Goal: Navigation & Orientation: Find specific page/section

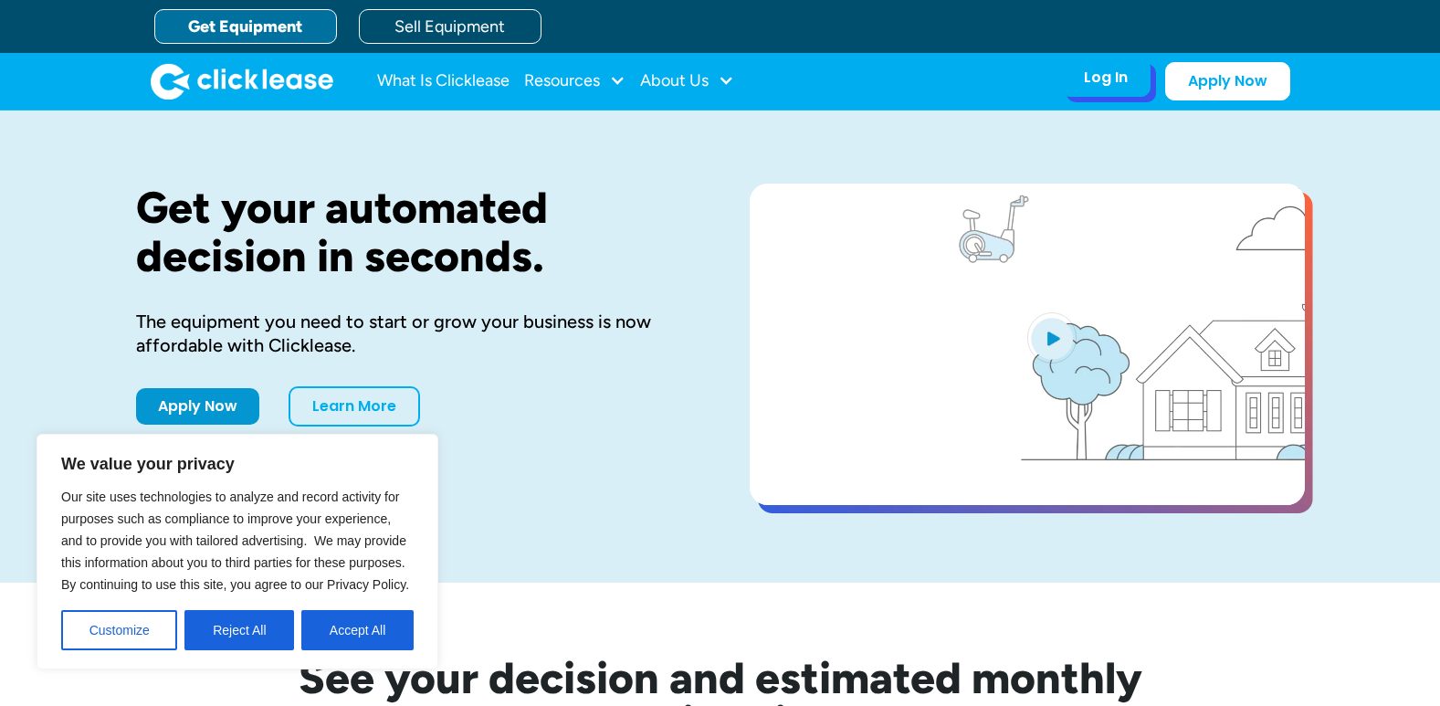
click at [1097, 81] on div "Log In" at bounding box center [1106, 77] width 44 height 18
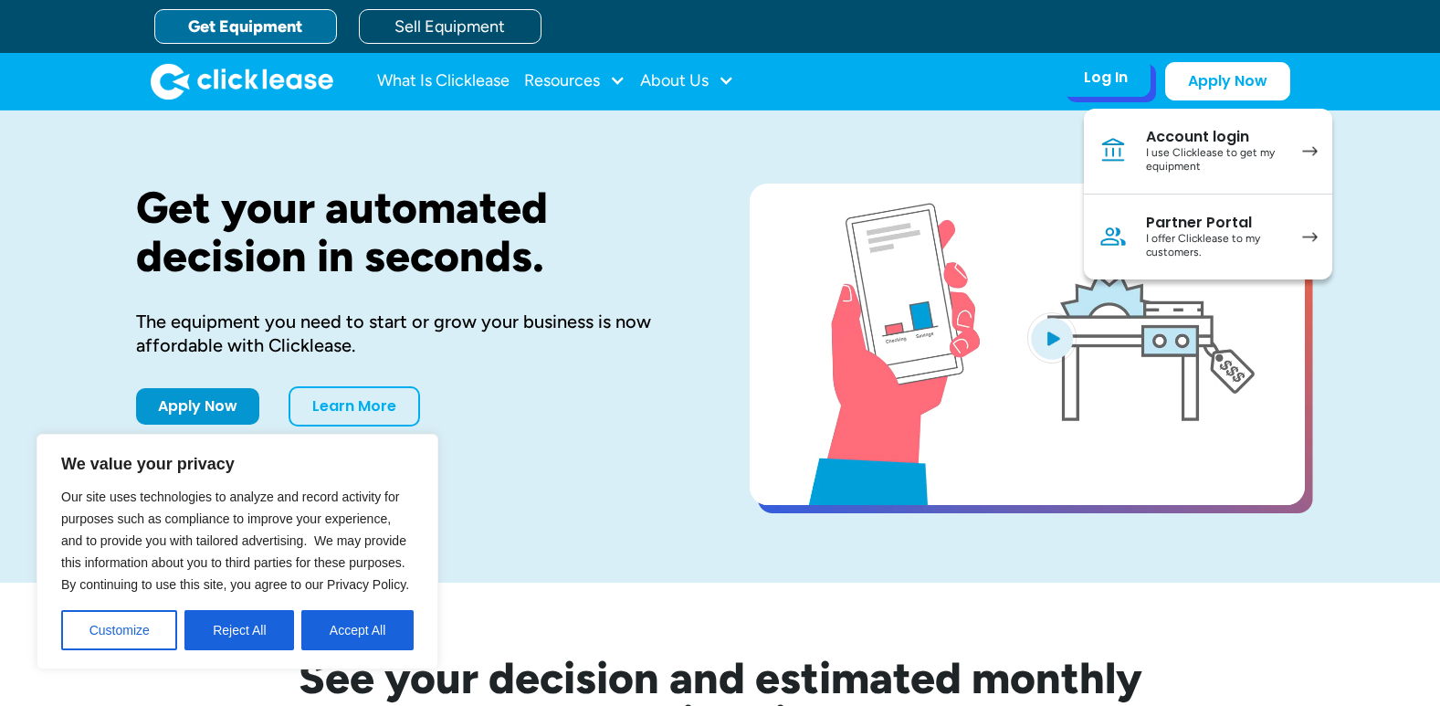
click at [1162, 143] on div "Account login" at bounding box center [1215, 137] width 138 height 18
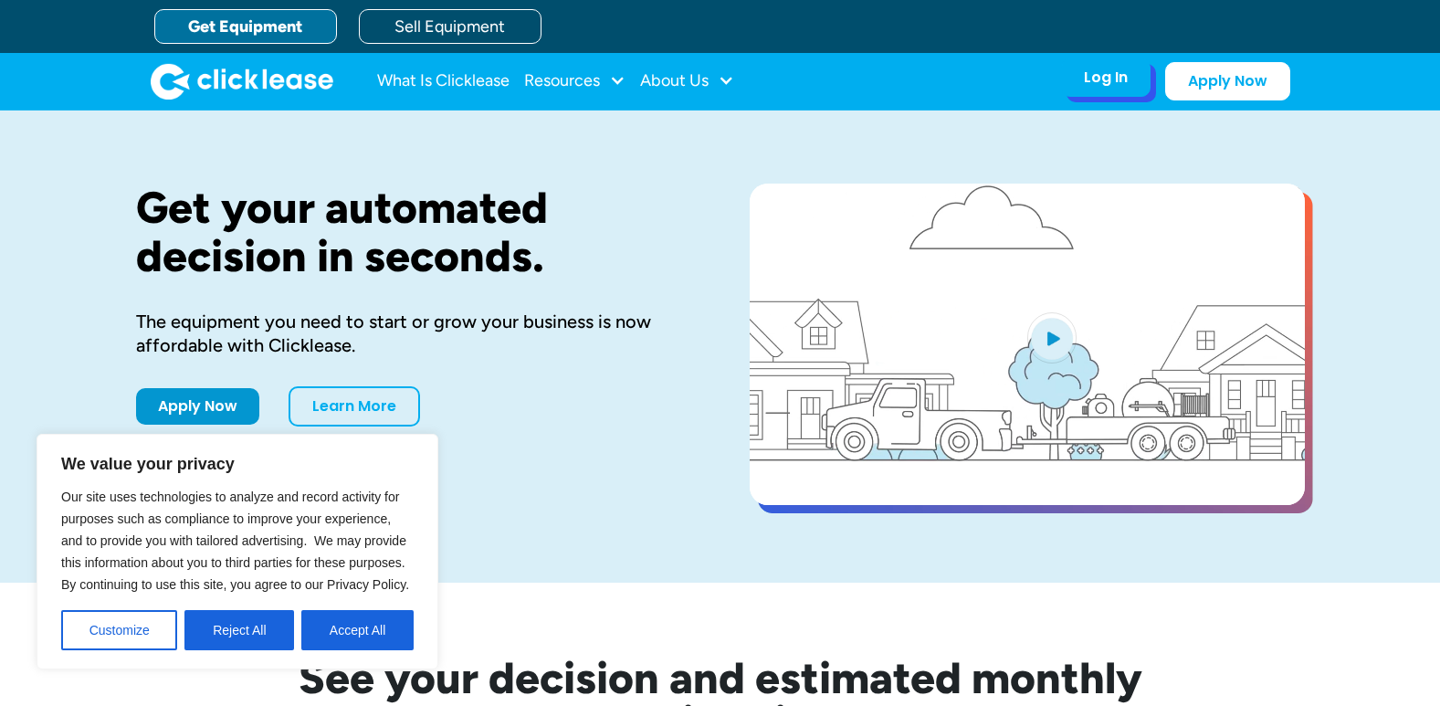
drag, startPoint x: 0, startPoint y: 0, endPoint x: 1114, endPoint y: 86, distance: 1117.4
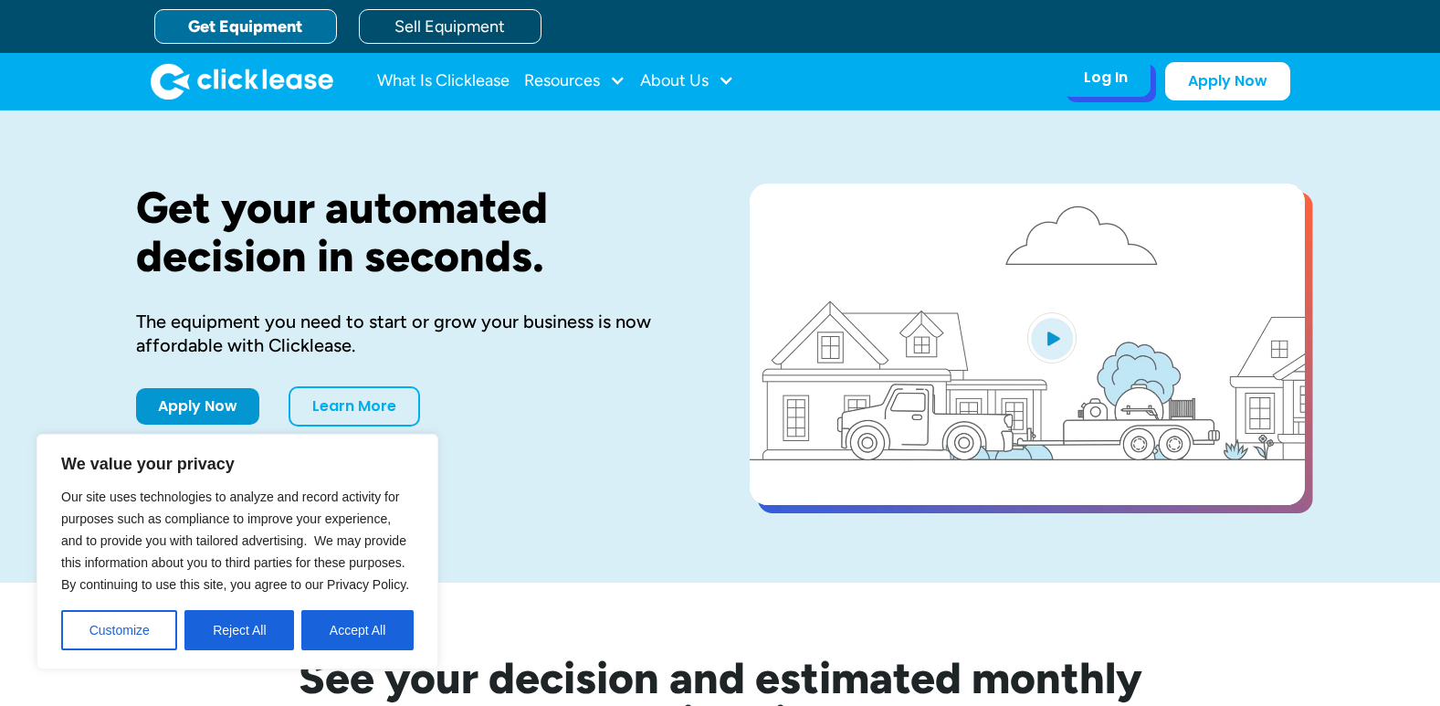
click at [1114, 86] on div "Log In" at bounding box center [1106, 77] width 44 height 18
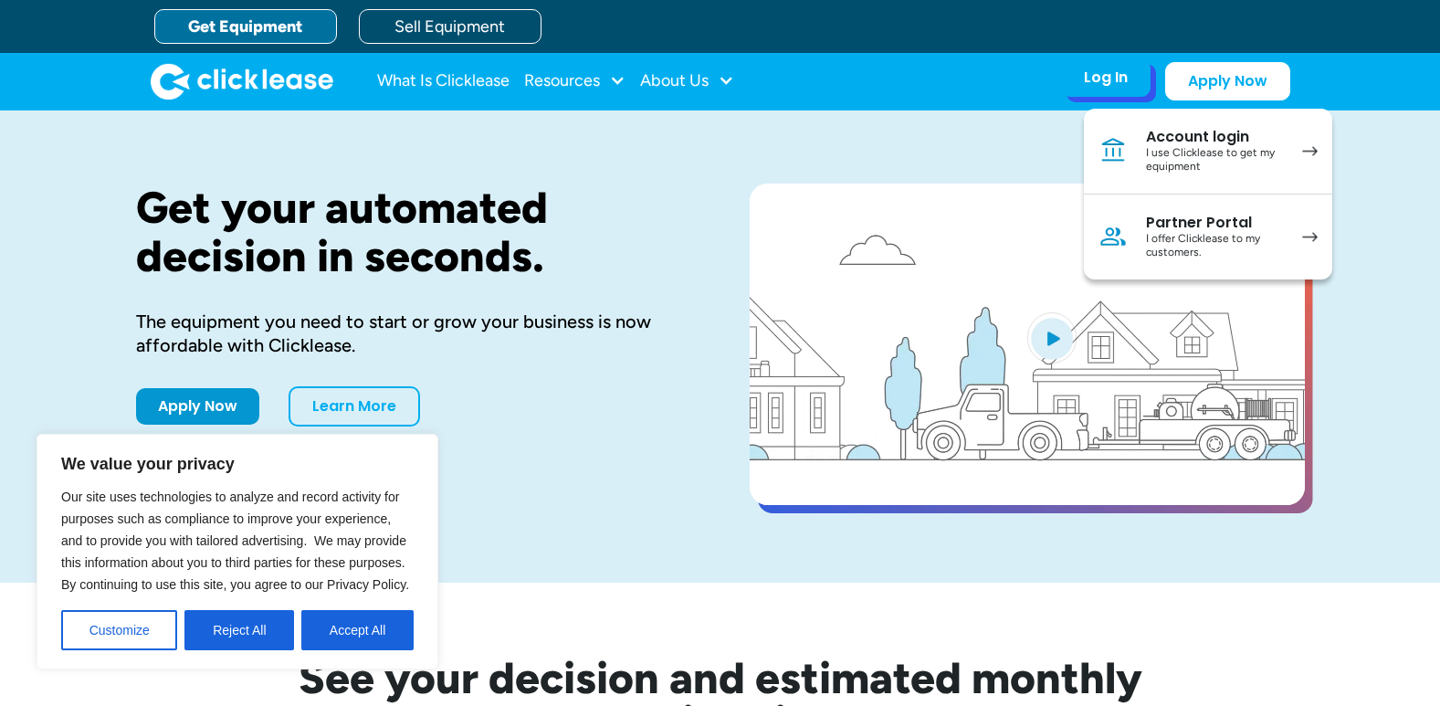
click at [1205, 153] on div "I use Clicklease to get my equipment" at bounding box center [1215, 160] width 138 height 28
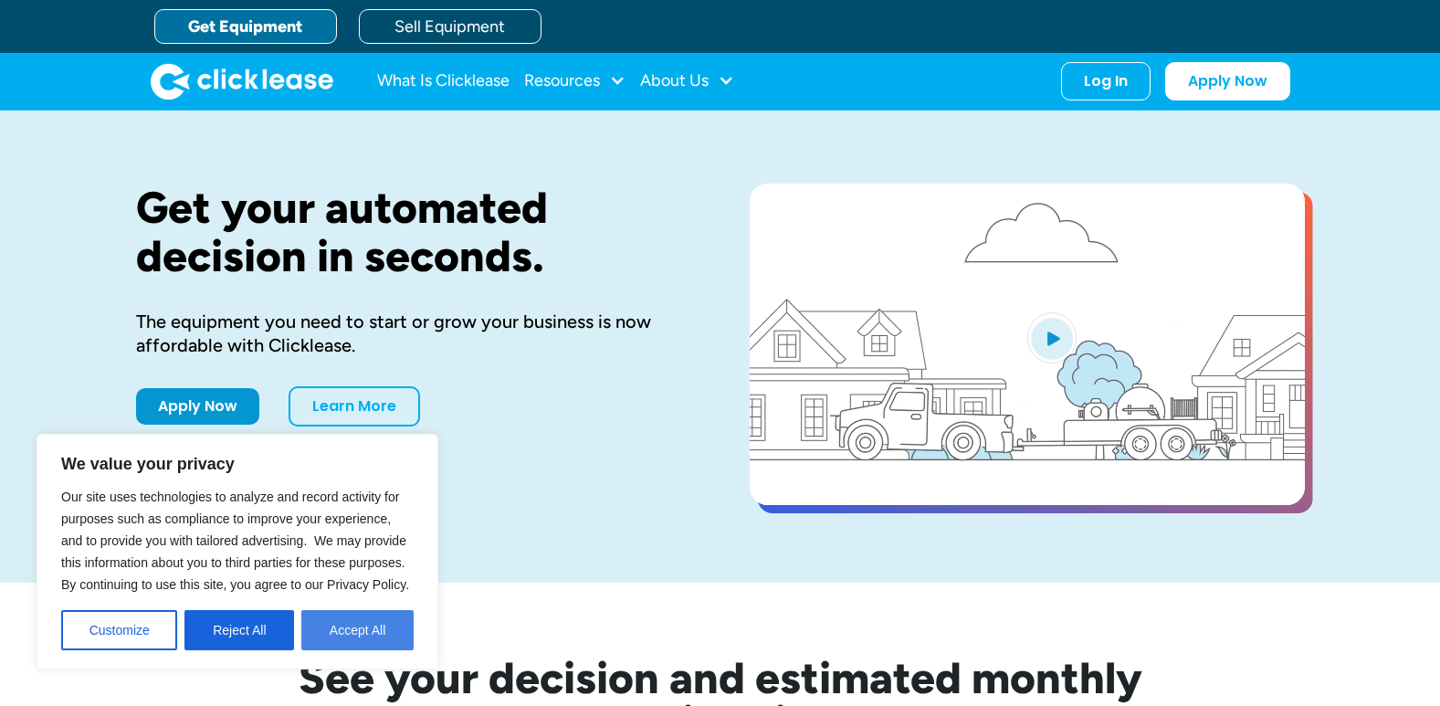
click at [373, 637] on button "Accept All" at bounding box center [357, 630] width 112 height 40
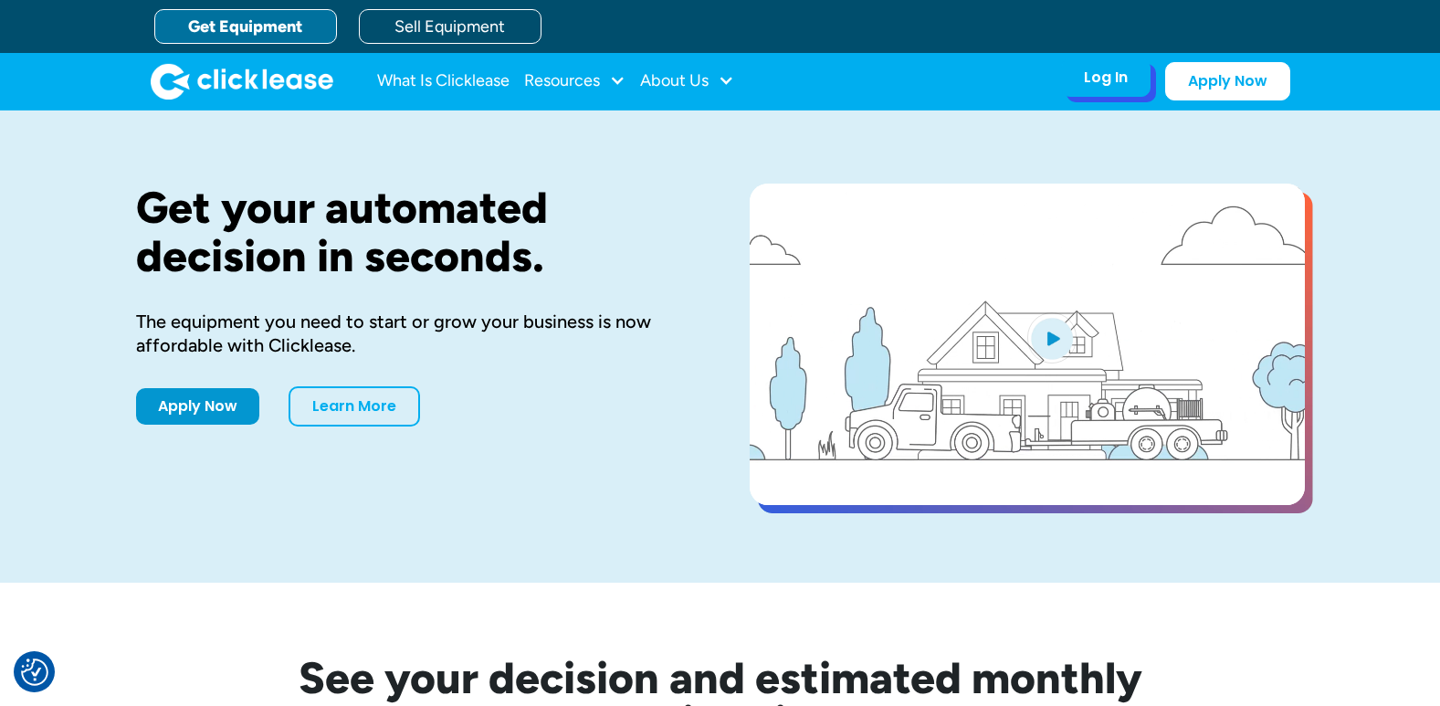
click at [1084, 82] on div "Log In" at bounding box center [1106, 77] width 44 height 18
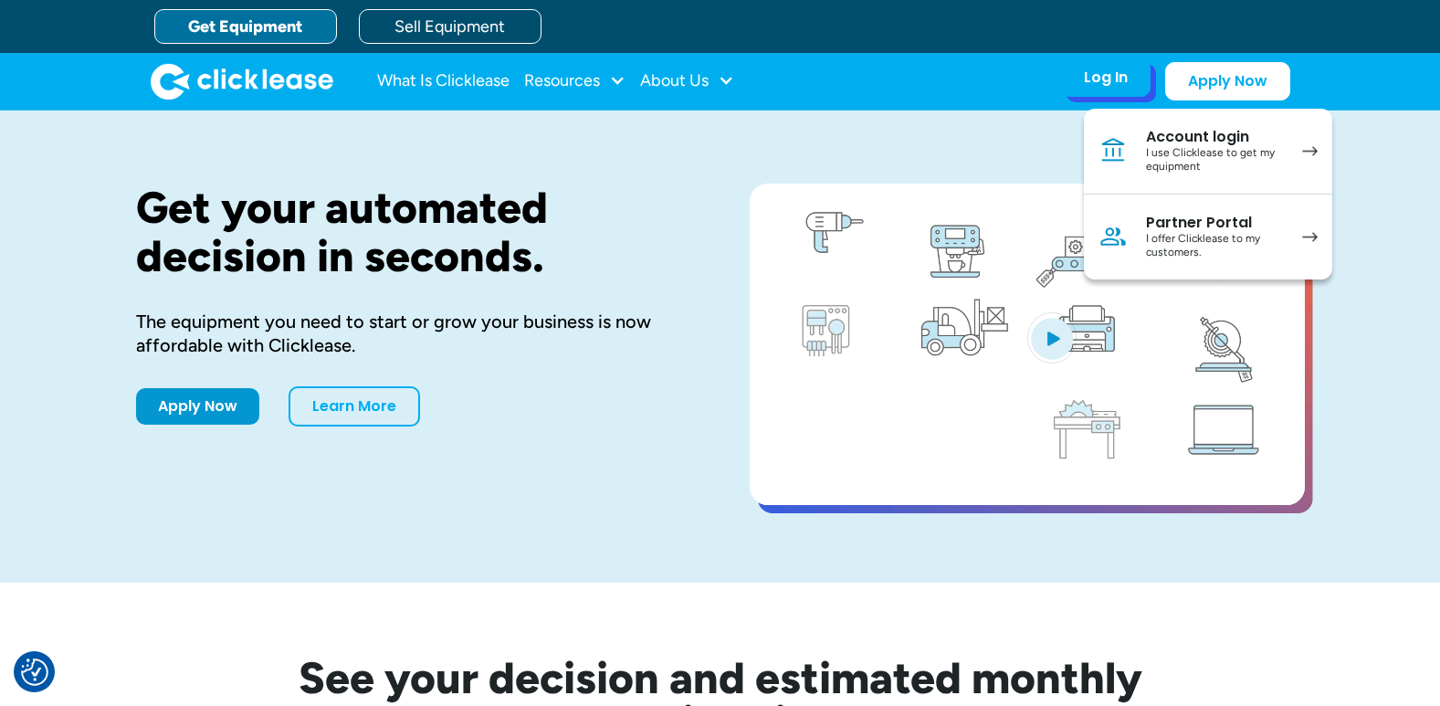
click at [1179, 241] on div "I offer Clicklease to my customers." at bounding box center [1215, 246] width 138 height 28
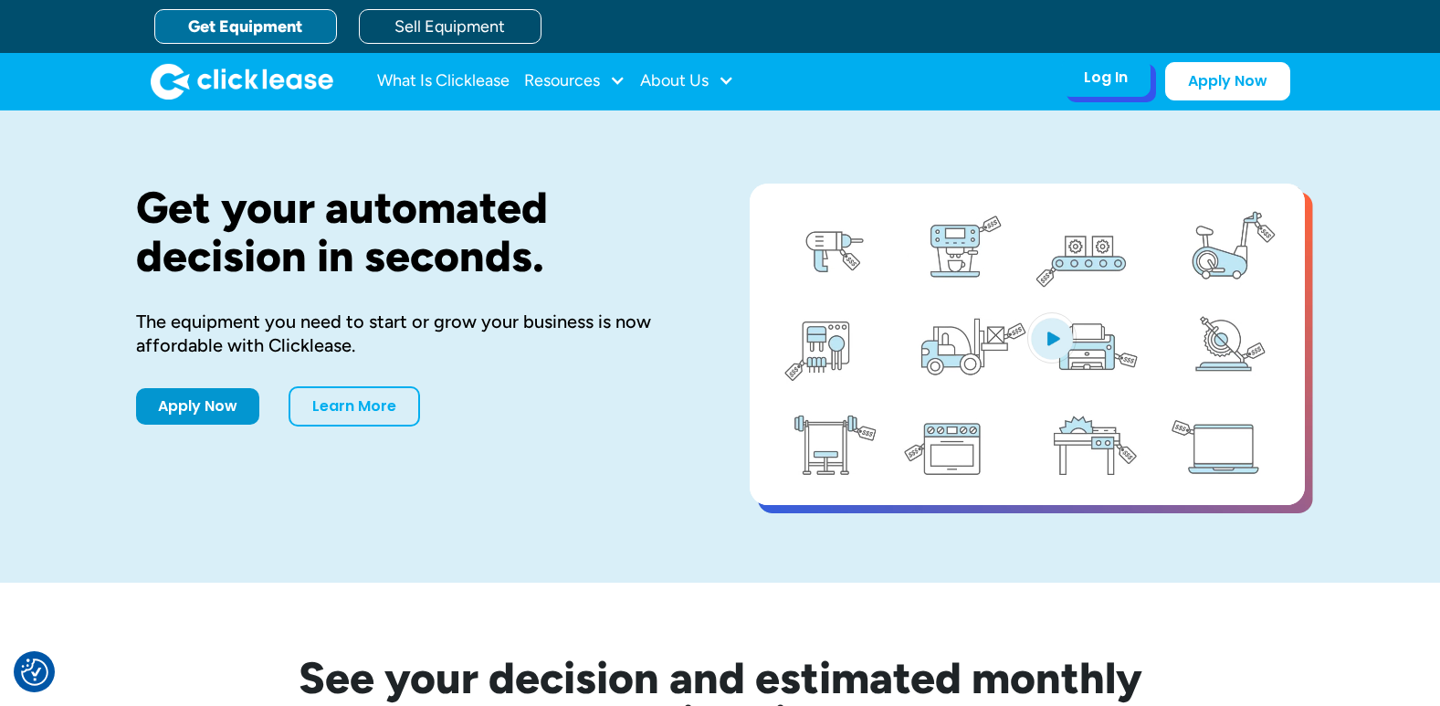
click at [1098, 82] on div "Log In" at bounding box center [1106, 77] width 44 height 18
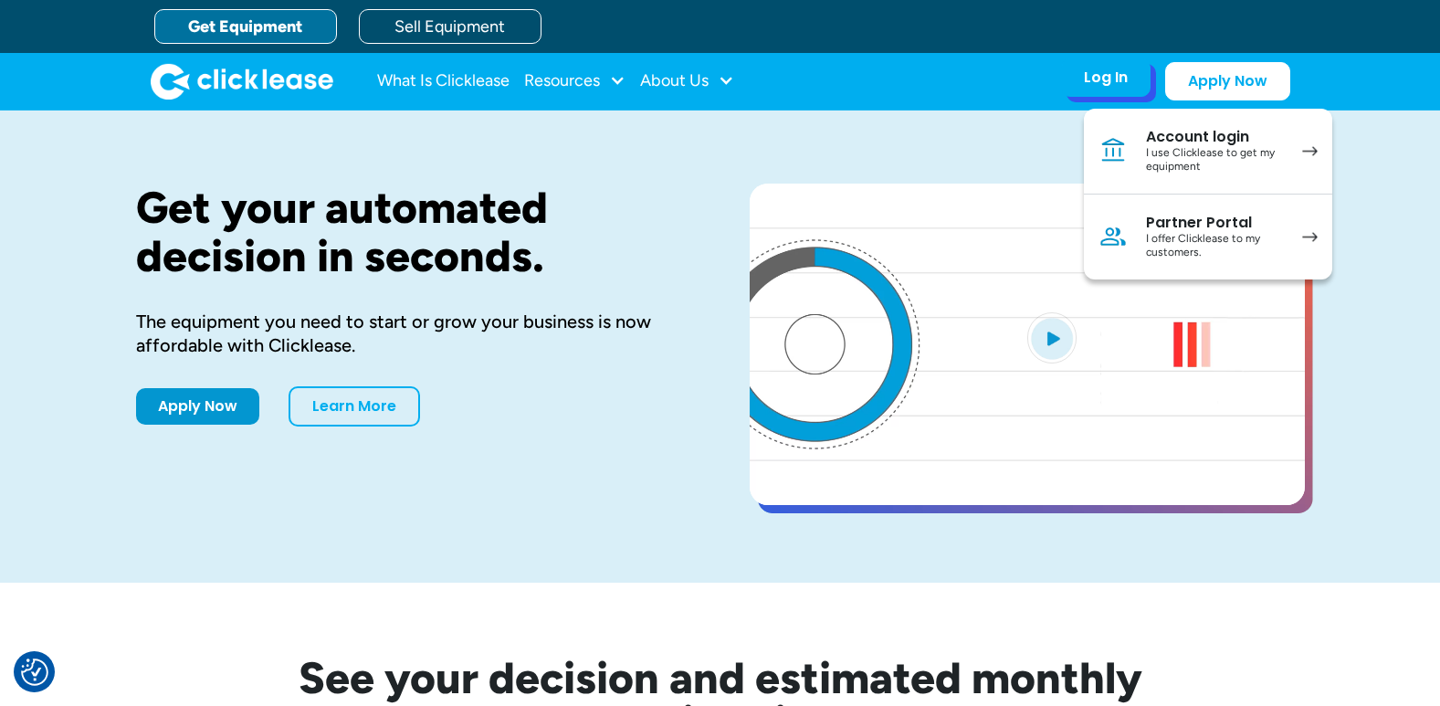
click at [1163, 159] on div "I use Clicklease to get my equipment" at bounding box center [1215, 160] width 138 height 28
